Goal: Task Accomplishment & Management: Manage account settings

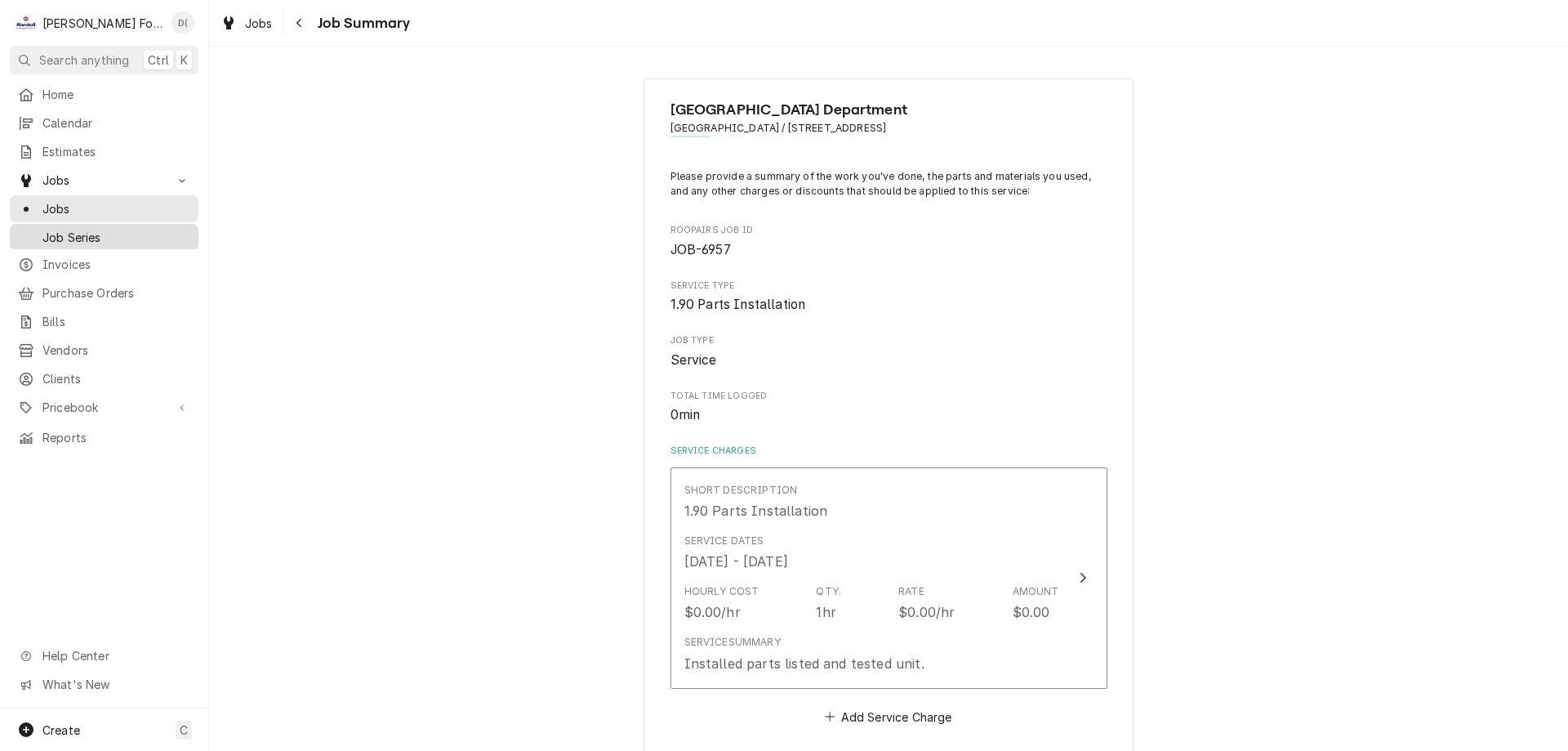
scroll to position [980, 0]
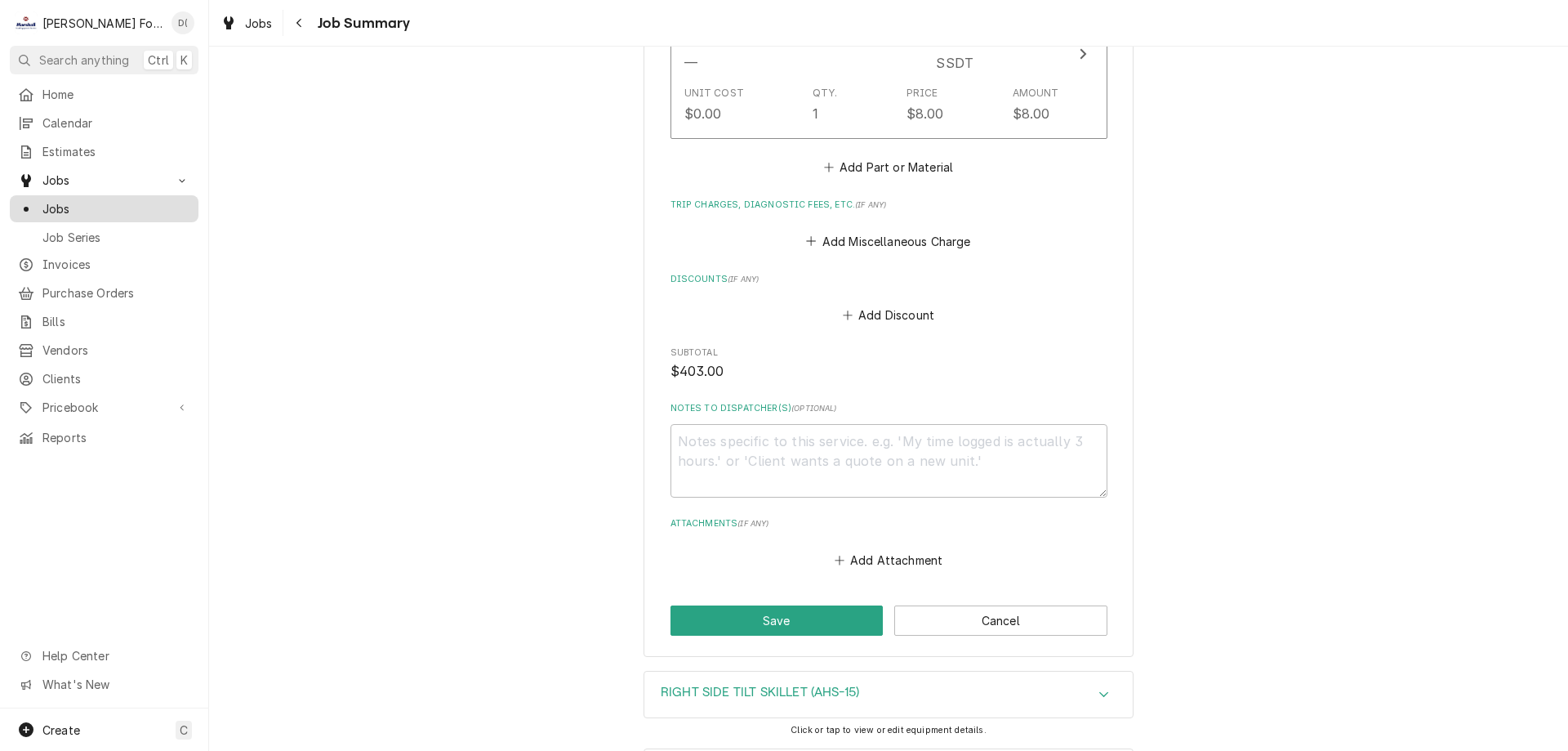
click at [124, 203] on span "Jobs" at bounding box center [116, 209] width 148 height 17
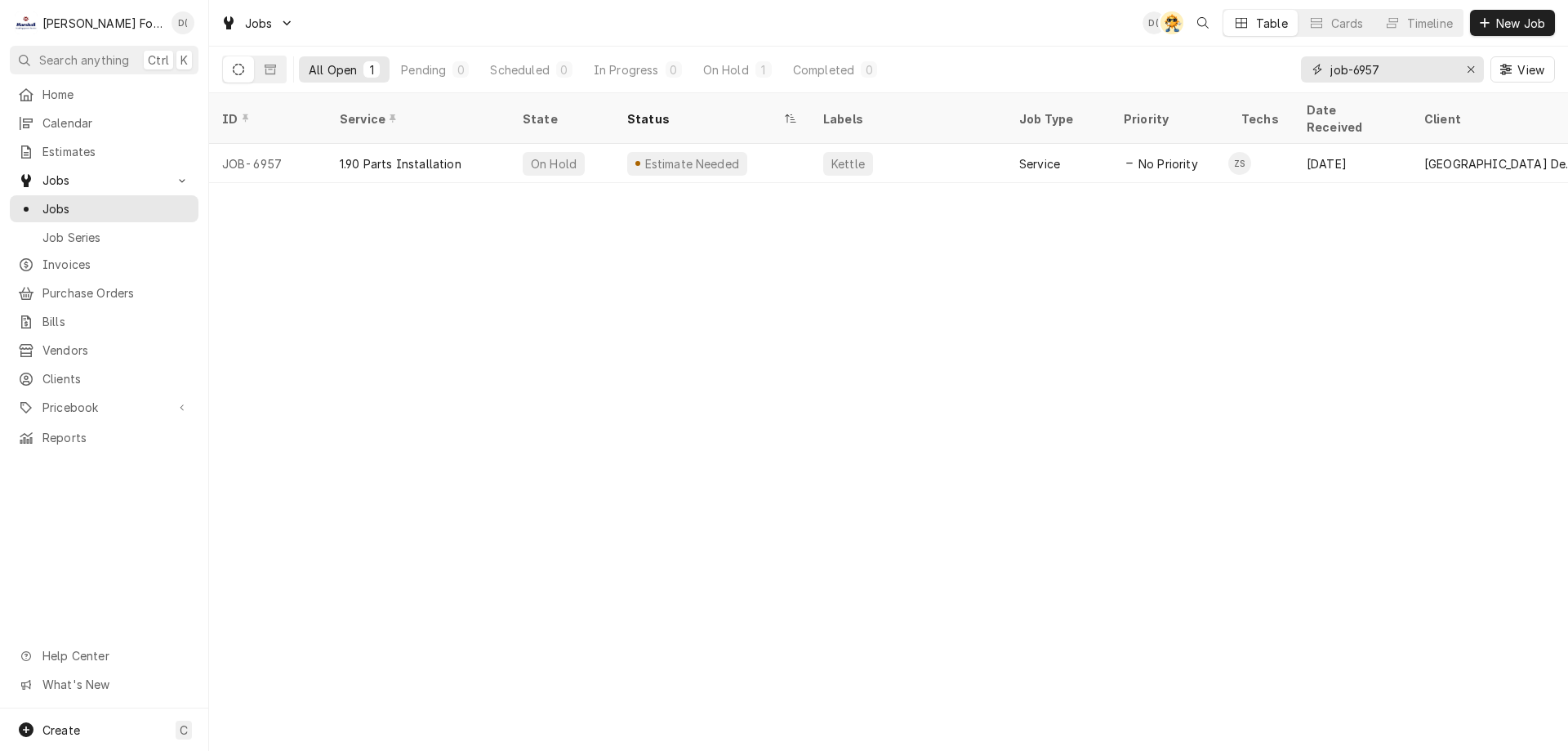
click at [1389, 79] on input "job-6957" at bounding box center [1392, 70] width 123 height 26
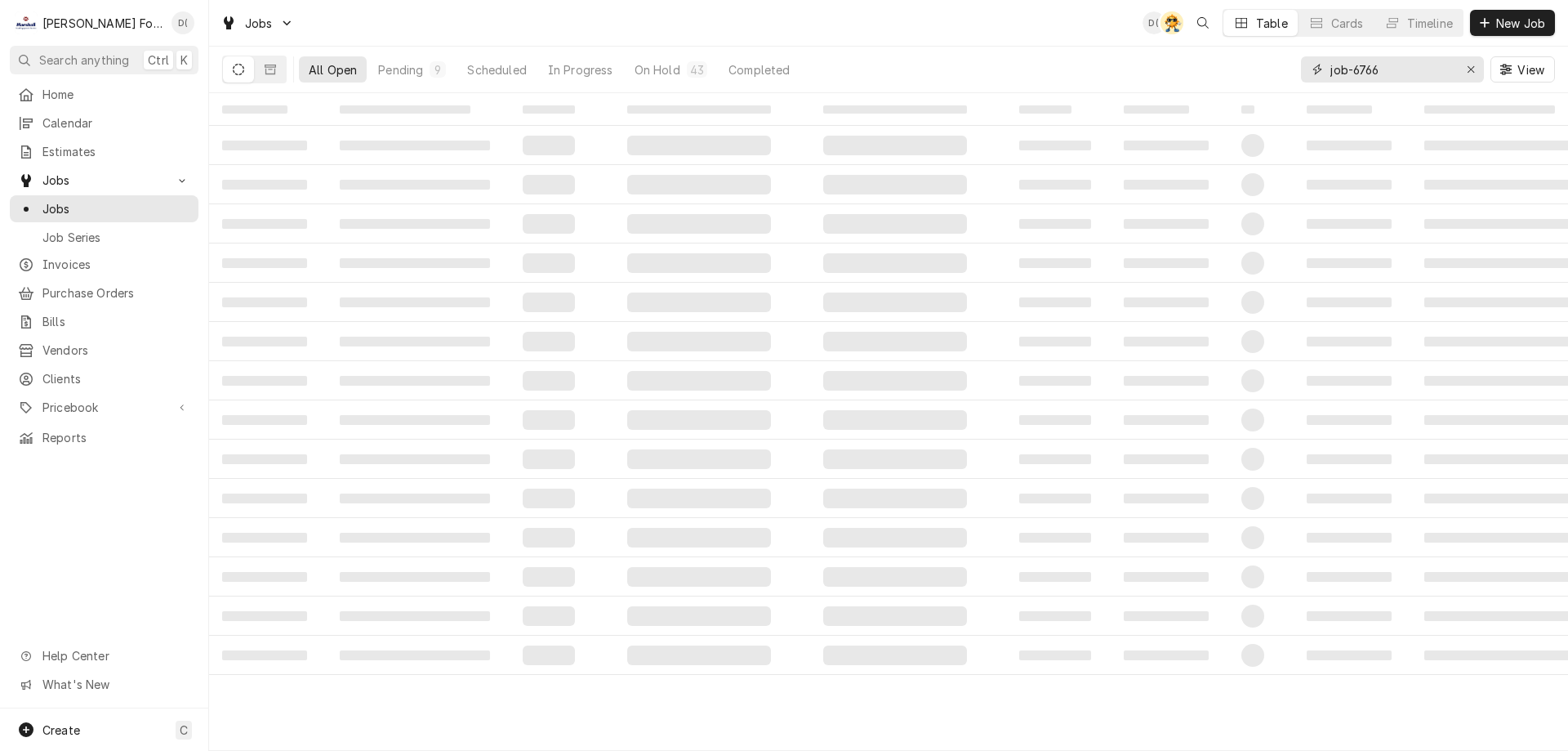
type input "job-6766"
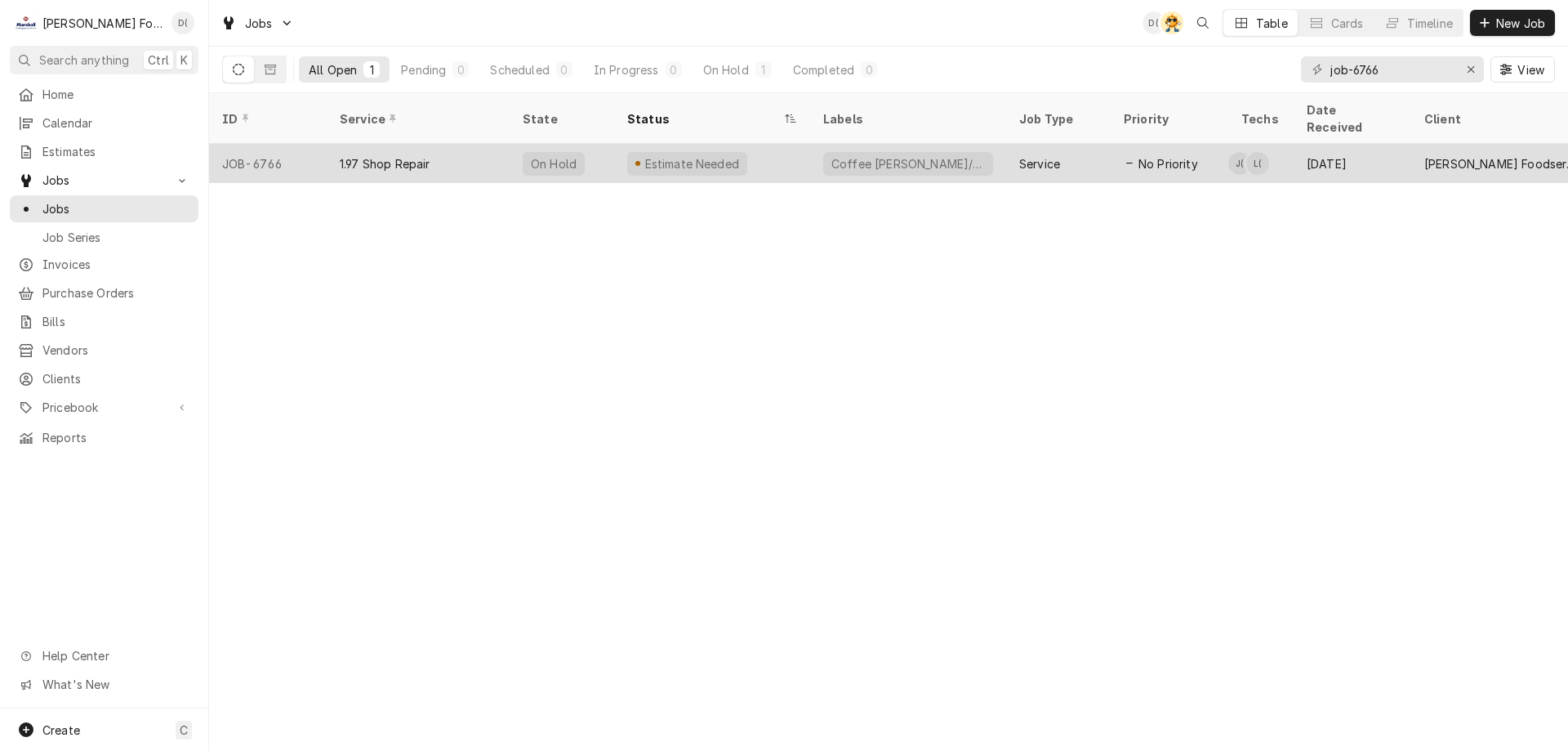
click at [789, 143] on div "Estimate Needed" at bounding box center [713, 163] width 196 height 39
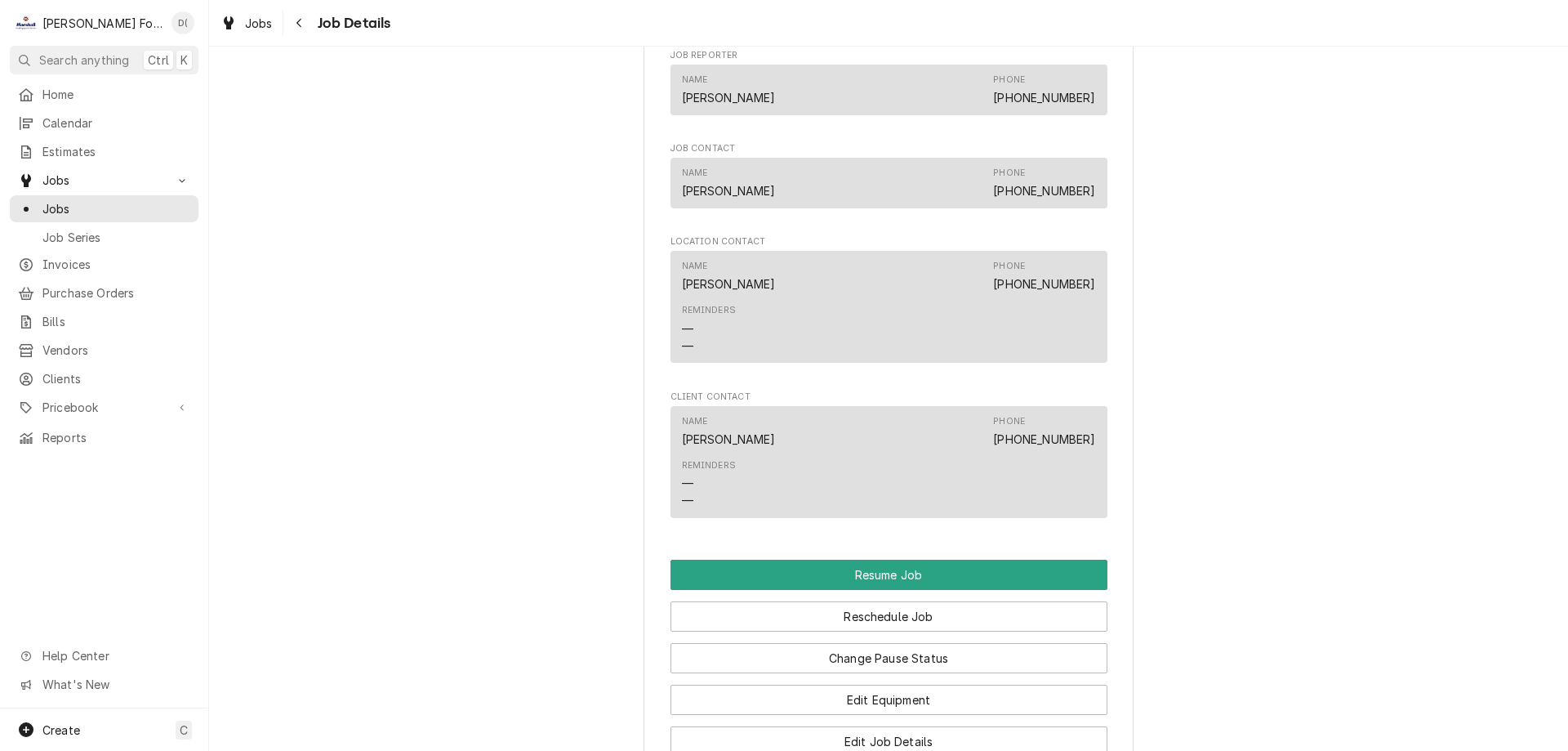
scroll to position [1633, 0]
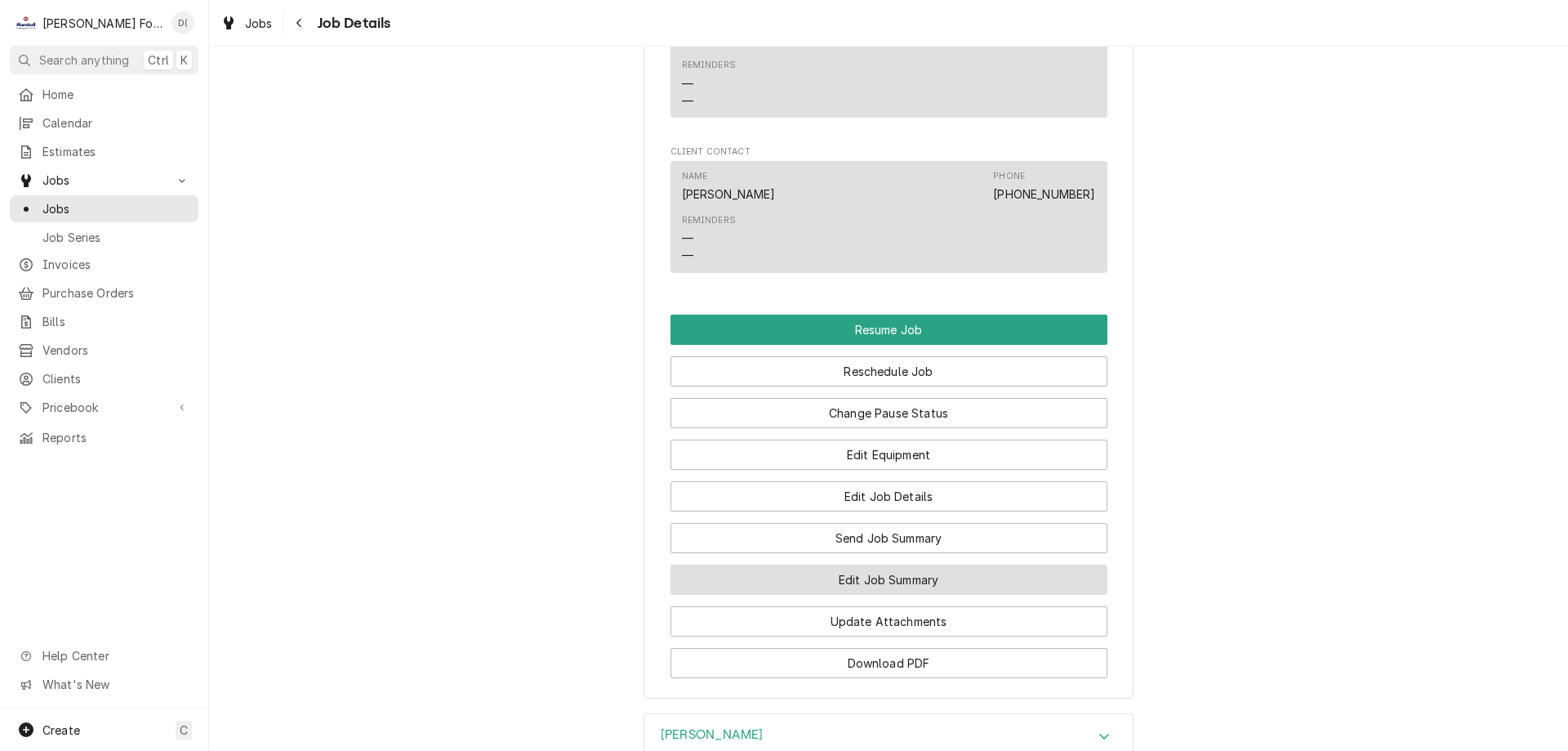
click at [822, 595] on button "Edit Job Summary" at bounding box center [889, 579] width 437 height 30
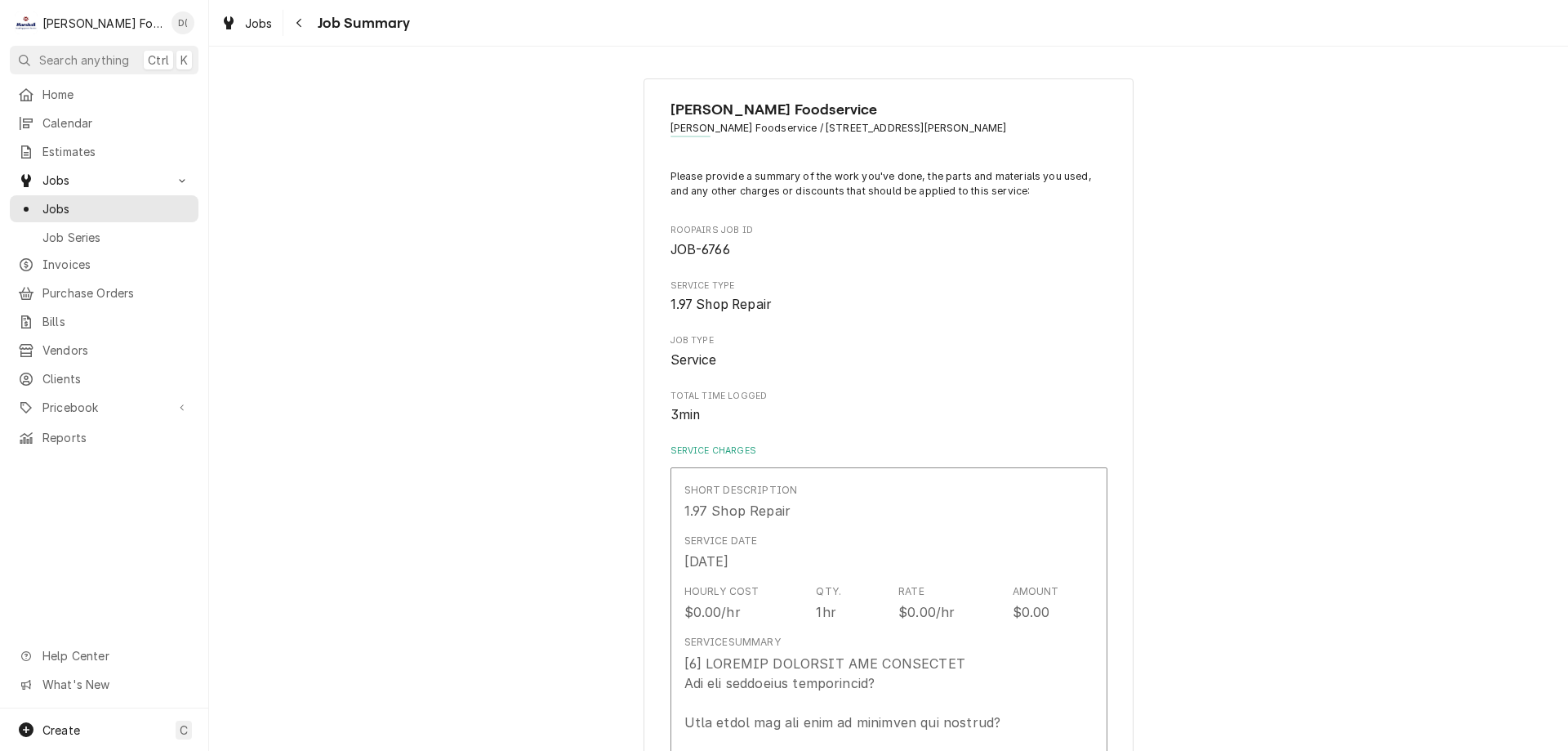
type textarea "x"
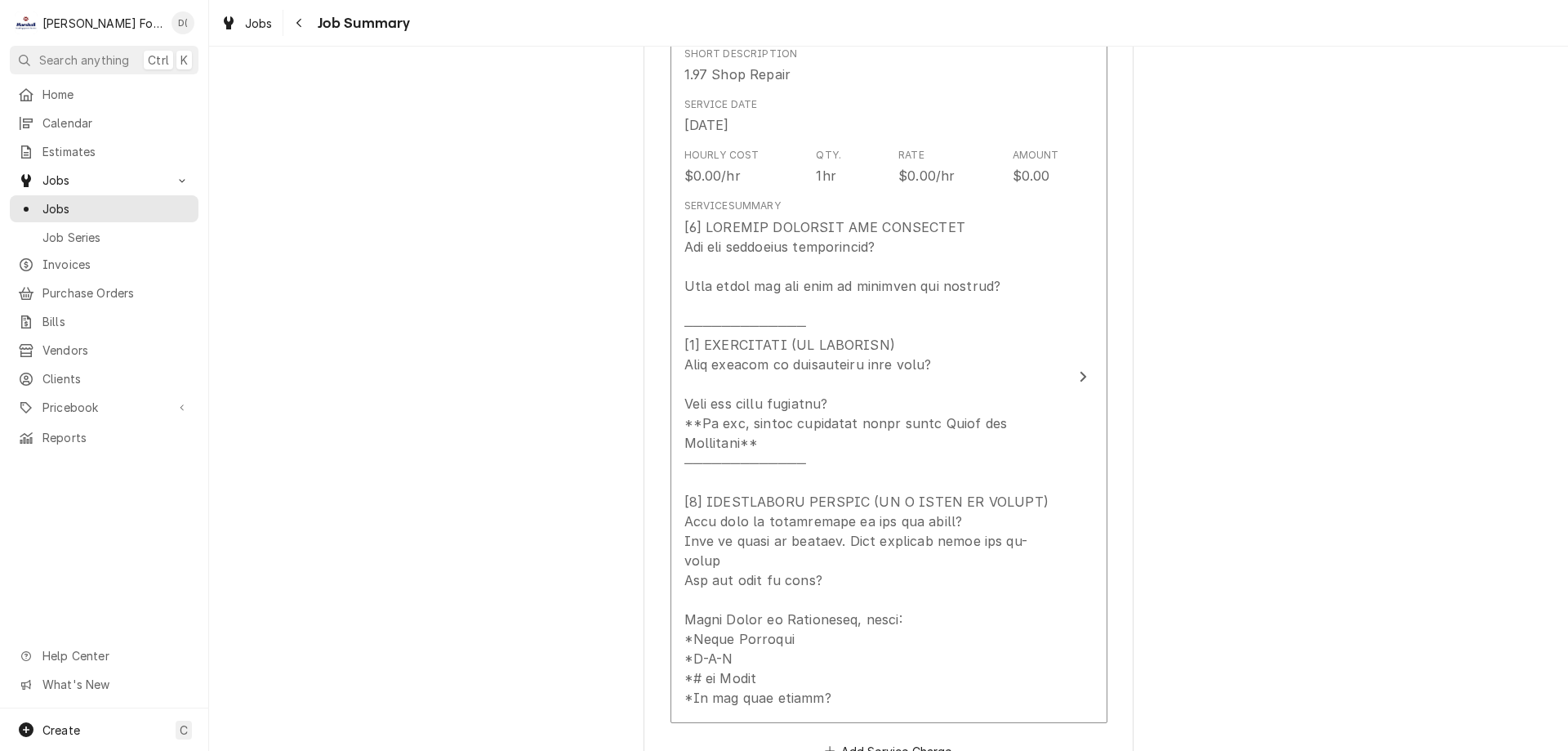
scroll to position [28, 0]
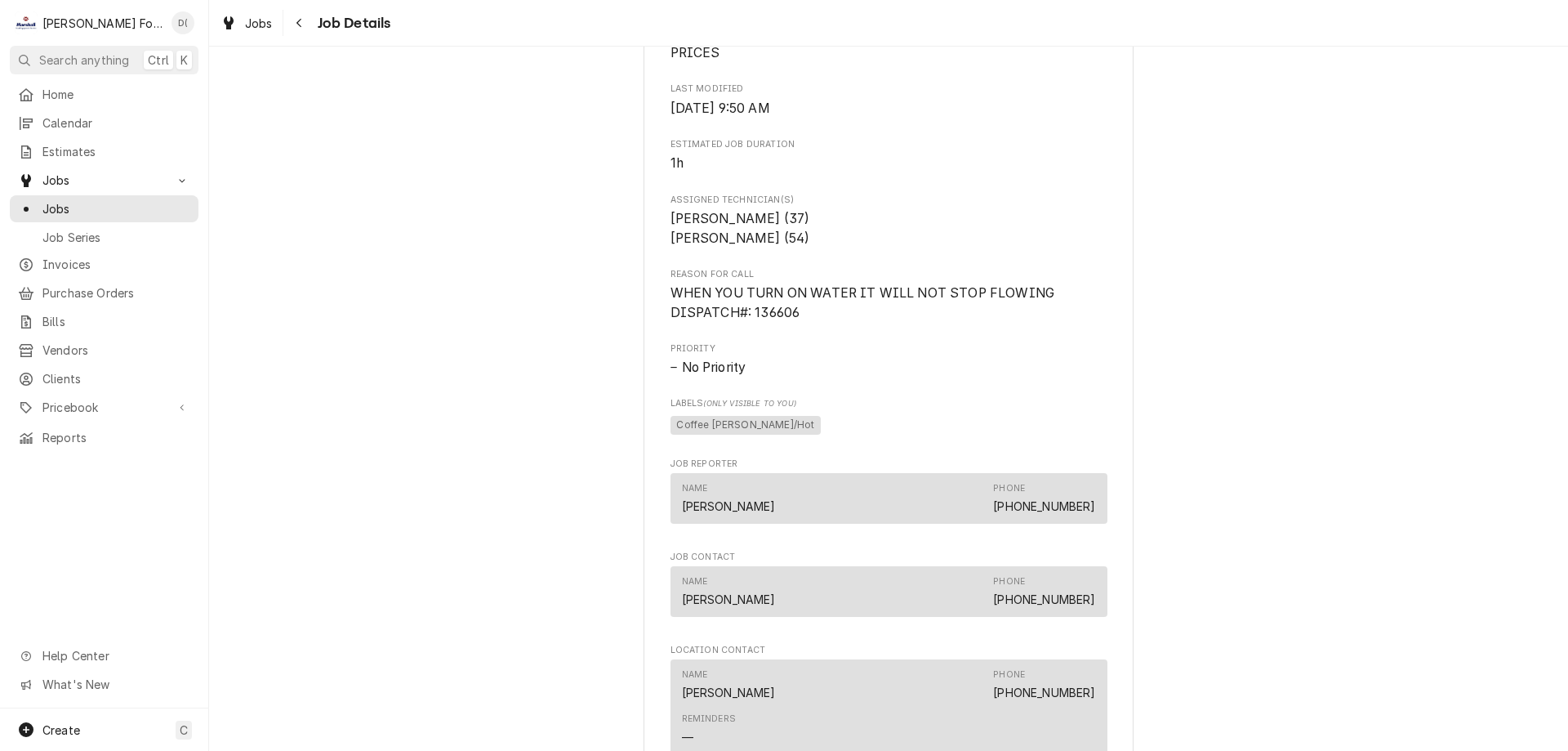
scroll to position [1144, 0]
